Goal: Go to known website: Access a specific website the user already knows

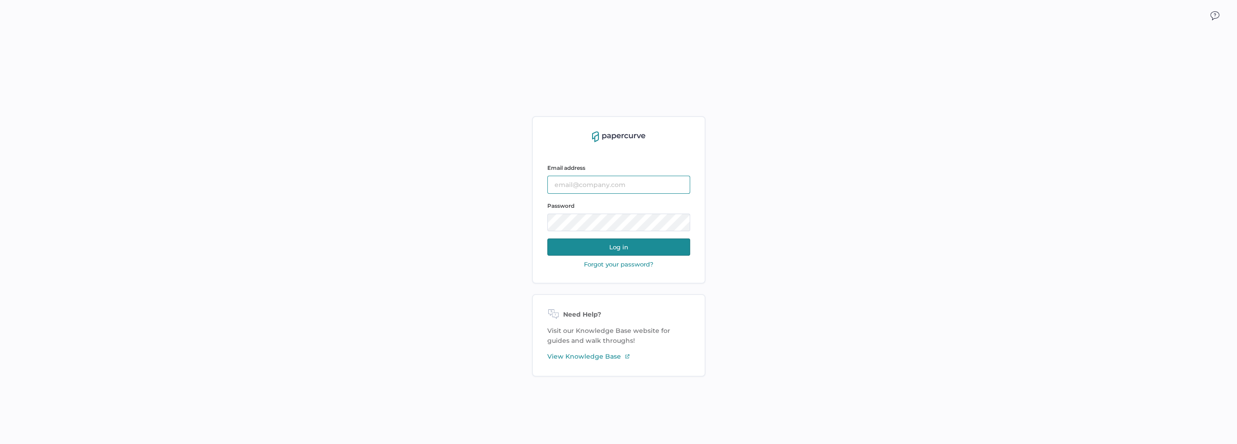
click at [571, 177] on input "text" at bounding box center [618, 185] width 143 height 18
type input "[PERSON_NAME][EMAIL_ADDRESS][PERSON_NAME][DOMAIN_NAME]"
click at [619, 248] on button "Log in" at bounding box center [618, 247] width 143 height 17
